Goal: Information Seeking & Learning: Learn about a topic

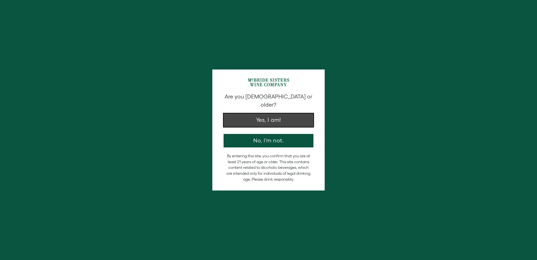
click at [275, 114] on button "Yes, I am!" at bounding box center [269, 119] width 90 height 13
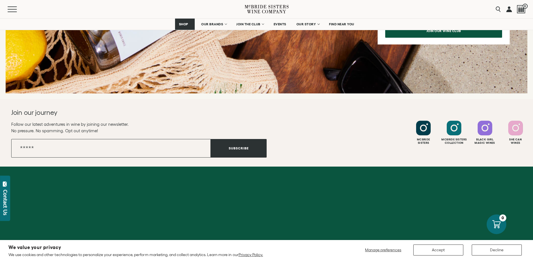
scroll to position [863, 0]
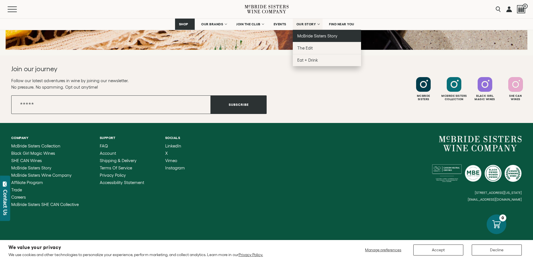
click at [311, 33] on link "McBride Sisters Story" at bounding box center [327, 36] width 68 height 12
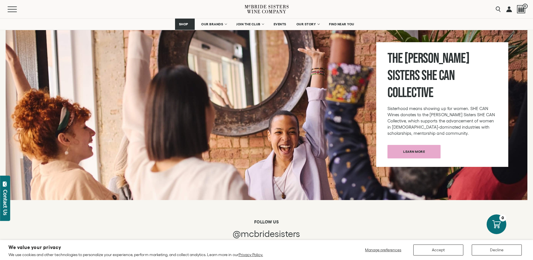
scroll to position [2107, 0]
